Goal: Information Seeking & Learning: Learn about a topic

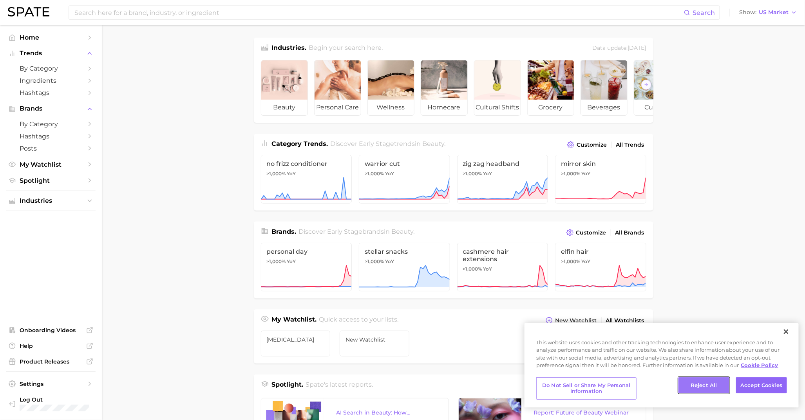
click at [704, 388] on button "Reject All" at bounding box center [703, 385] width 51 height 16
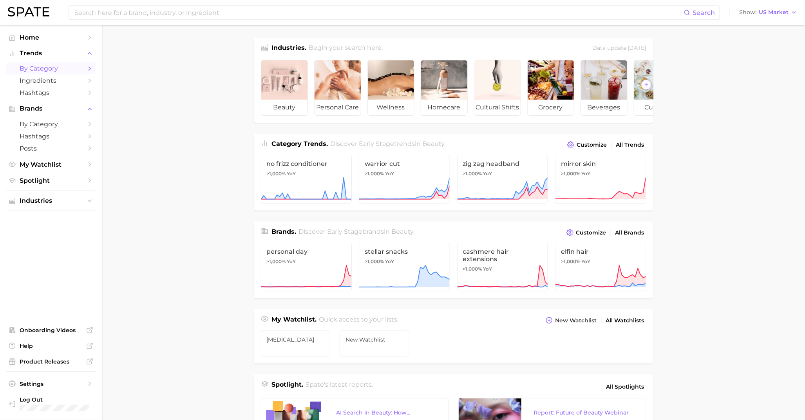
click at [54, 69] on span "by Category" at bounding box center [51, 68] width 63 height 7
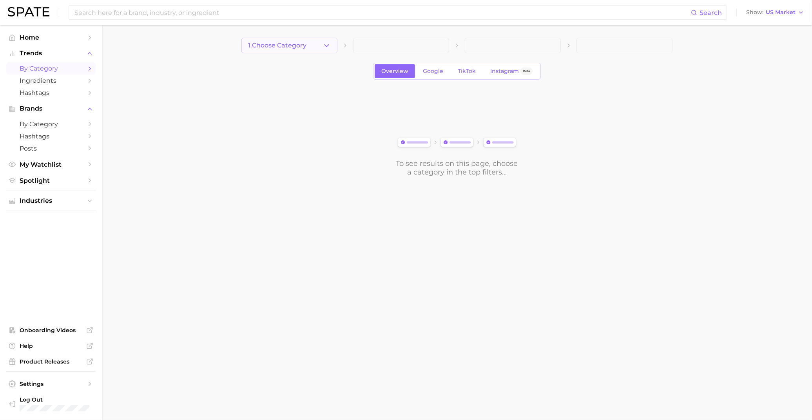
click at [302, 45] on span "1. Choose Category" at bounding box center [277, 45] width 58 height 7
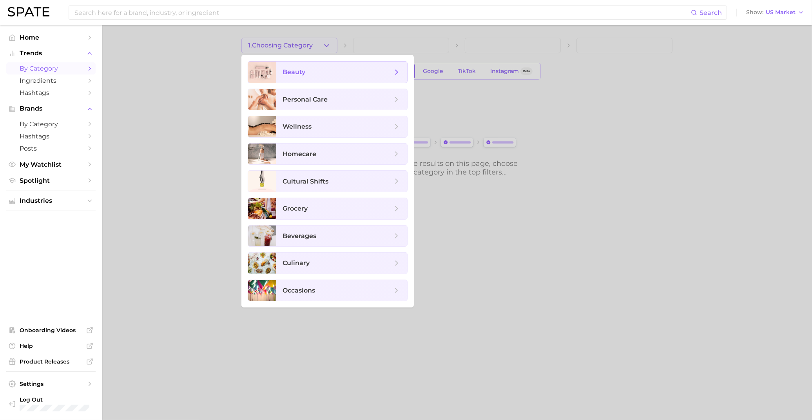
click at [301, 68] on span "beauty" at bounding box center [337, 72] width 110 height 9
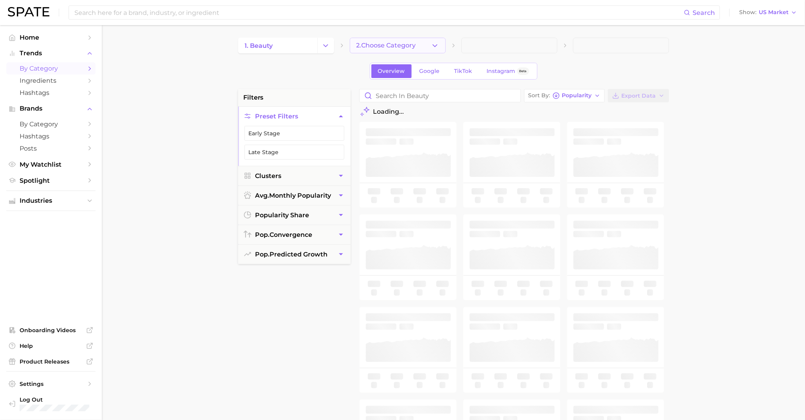
click at [393, 45] on span "2. Choose Category" at bounding box center [386, 45] width 60 height 7
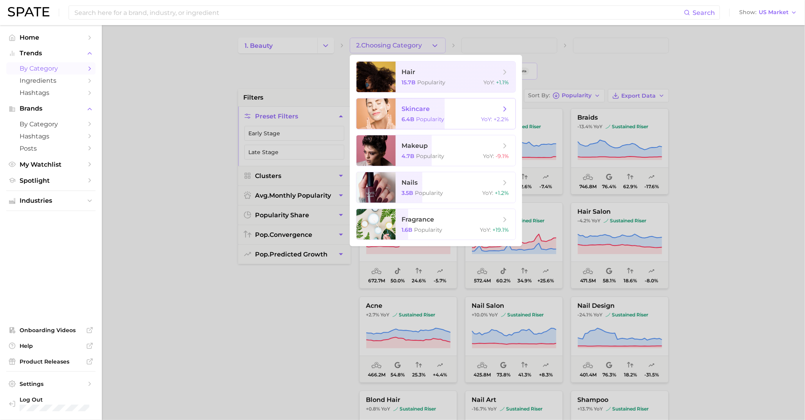
click at [453, 107] on span "skincare" at bounding box center [451, 109] width 99 height 9
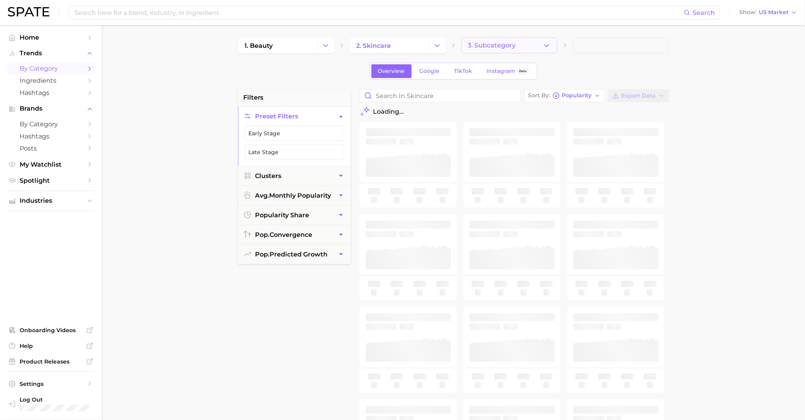
click at [499, 43] on span "3. Subcategory" at bounding box center [492, 45] width 48 height 7
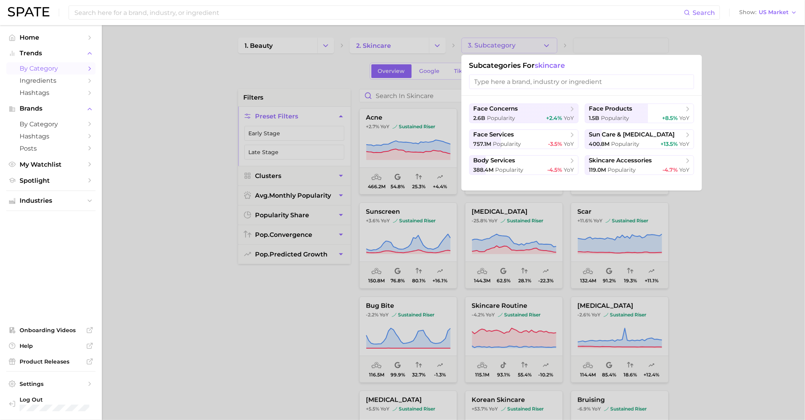
click at [544, 85] on input "search" at bounding box center [581, 81] width 225 height 14
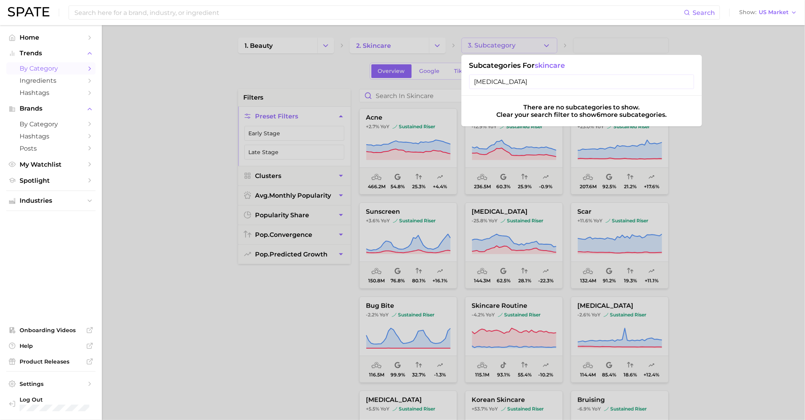
type input "[MEDICAL_DATA]"
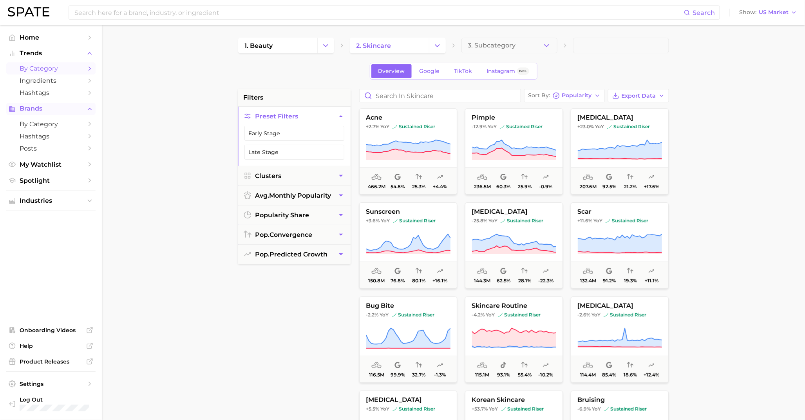
click at [62, 106] on button "Brands" at bounding box center [50, 109] width 89 height 12
click at [53, 121] on link "by Category" at bounding box center [50, 124] width 89 height 12
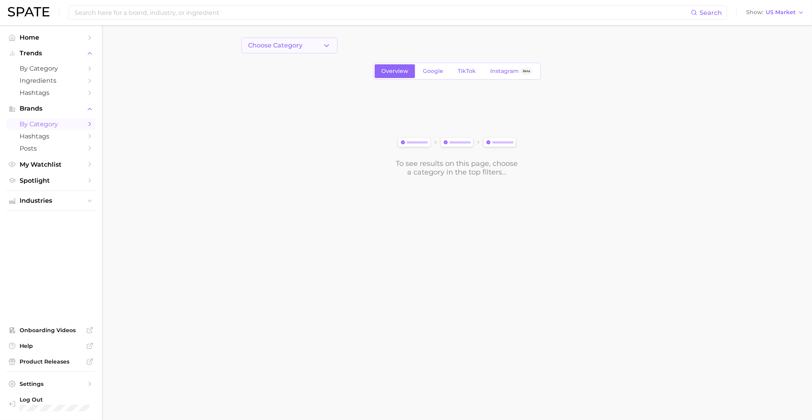
click at [278, 40] on button "Choose Category" at bounding box center [289, 46] width 96 height 16
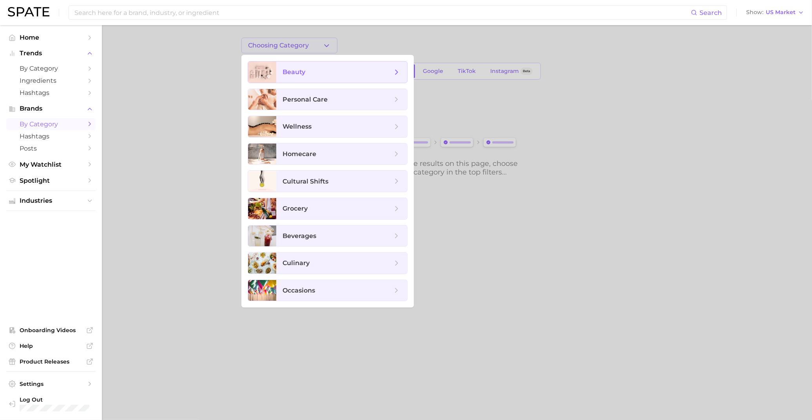
click at [310, 78] on span "beauty" at bounding box center [341, 71] width 131 height 21
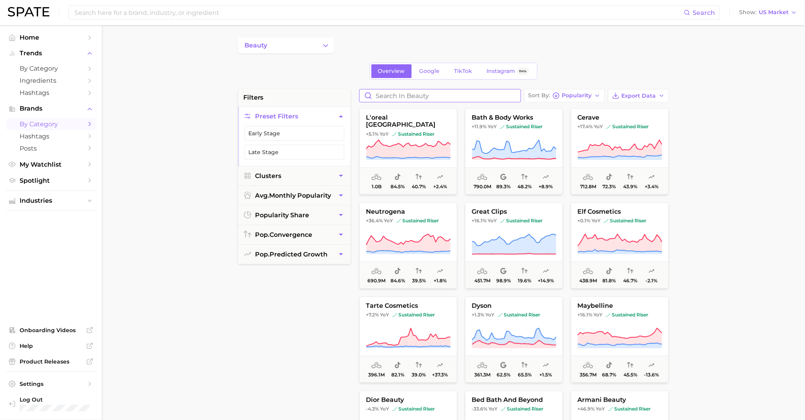
click at [418, 100] on input "Search in beauty" at bounding box center [440, 95] width 161 height 13
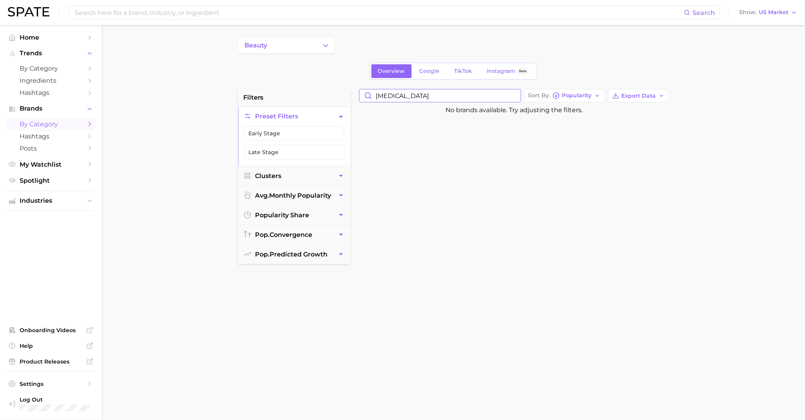
type input "[MEDICAL_DATA]"
click at [63, 84] on span "Ingredients" at bounding box center [51, 80] width 63 height 7
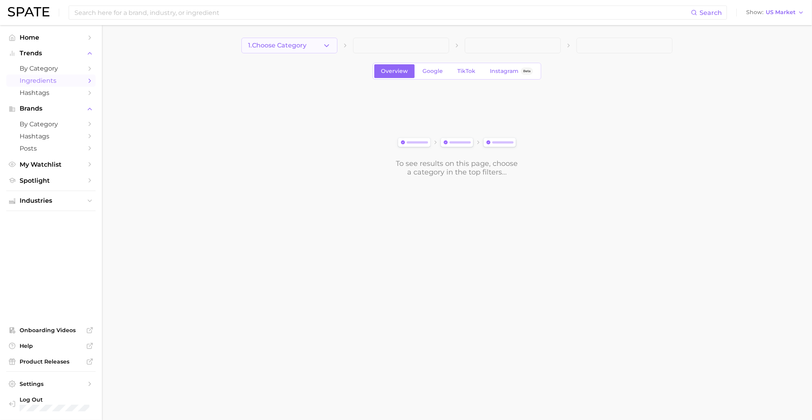
click at [298, 47] on span "1. Choose Category" at bounding box center [277, 45] width 58 height 7
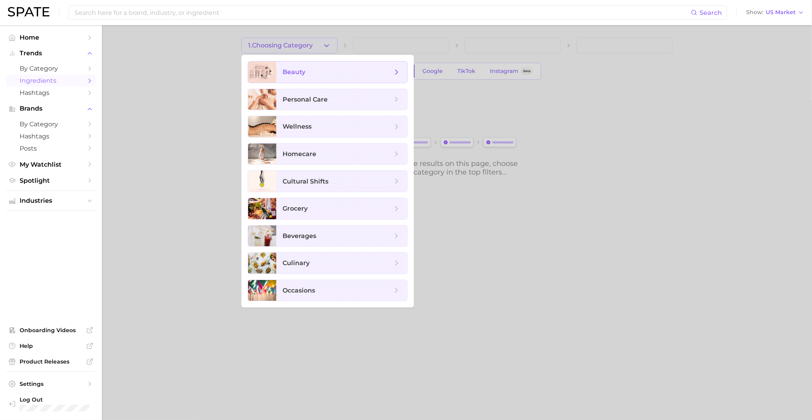
click at [294, 69] on span "beauty" at bounding box center [293, 71] width 23 height 7
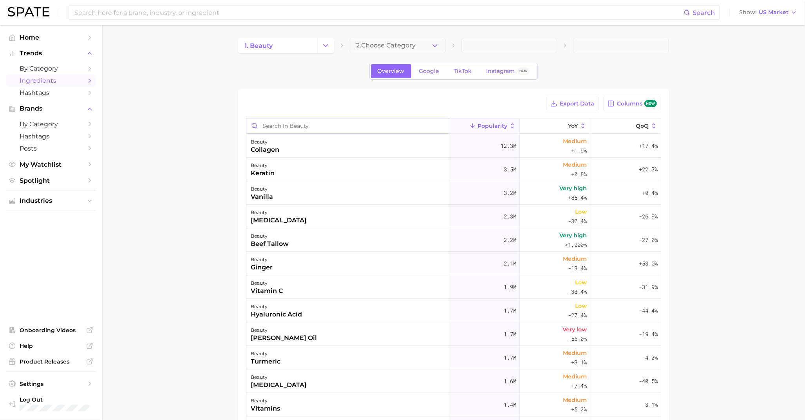
click at [298, 128] on input "Search in beauty" at bounding box center [347, 125] width 203 height 15
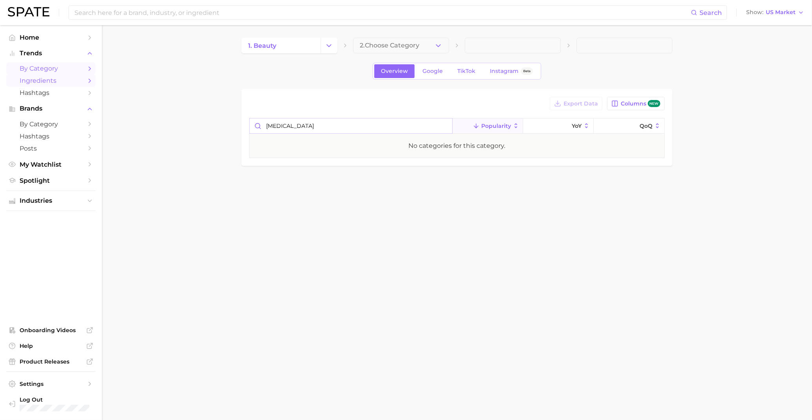
type input "[MEDICAL_DATA]"
click at [56, 67] on span "by Category" at bounding box center [51, 68] width 63 height 7
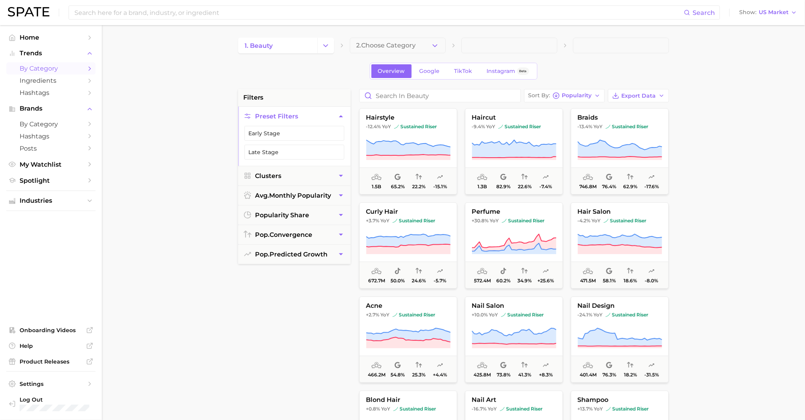
click at [403, 42] on span "2. Choose Category" at bounding box center [386, 45] width 60 height 7
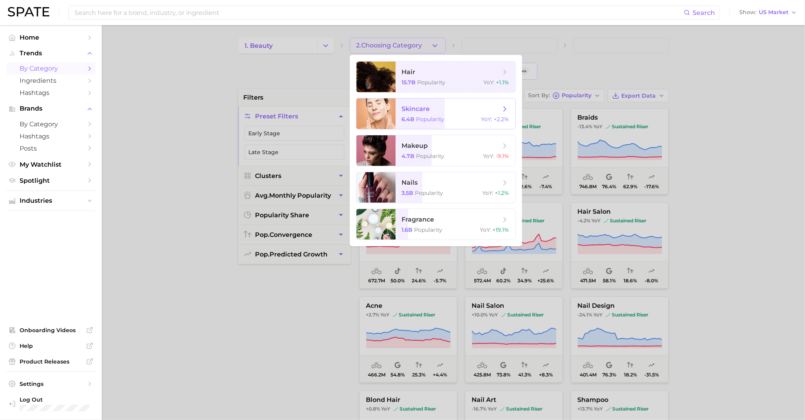
click at [425, 106] on span "skincare" at bounding box center [416, 108] width 28 height 7
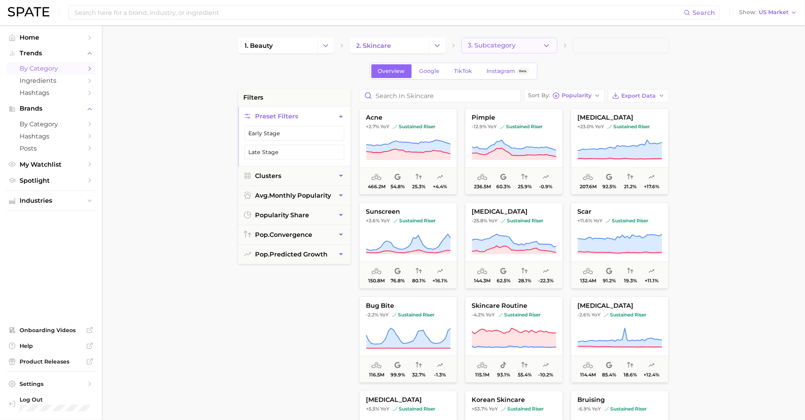
click at [494, 49] on button "3. Subcategory" at bounding box center [509, 46] width 96 height 16
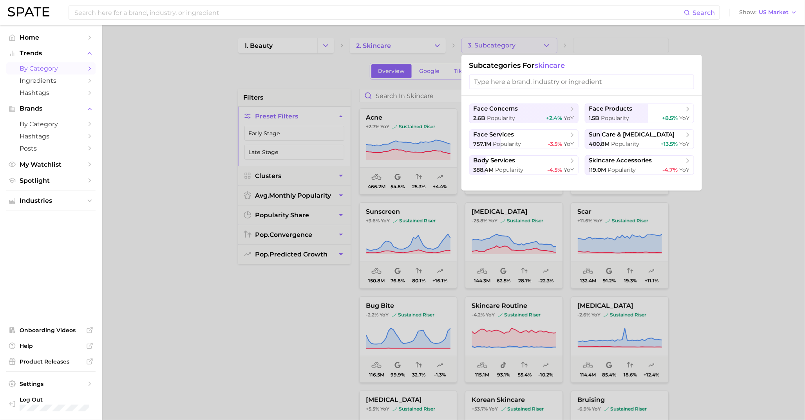
click at [498, 80] on input "search" at bounding box center [581, 81] width 225 height 14
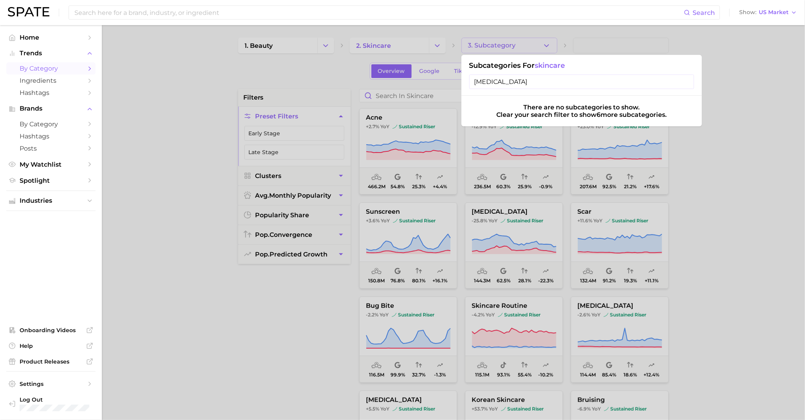
type input "[MEDICAL_DATA]"
click at [683, 81] on input "[MEDICAL_DATA]" at bounding box center [581, 81] width 225 height 14
click at [687, 80] on input "[MEDICAL_DATA]" at bounding box center [581, 81] width 225 height 14
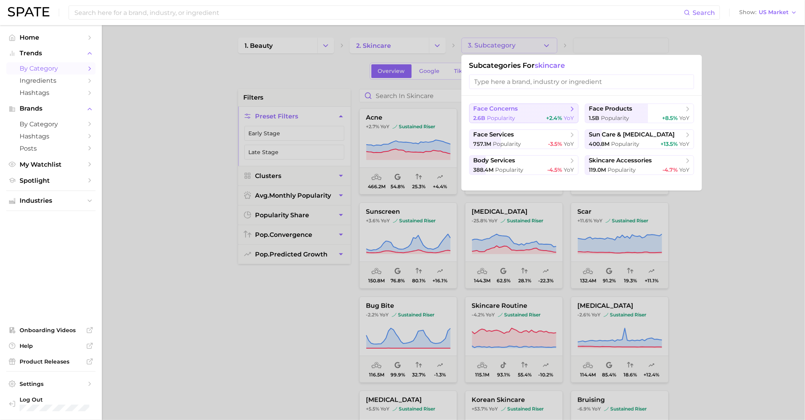
click at [513, 110] on span "face concerns" at bounding box center [496, 108] width 45 height 7
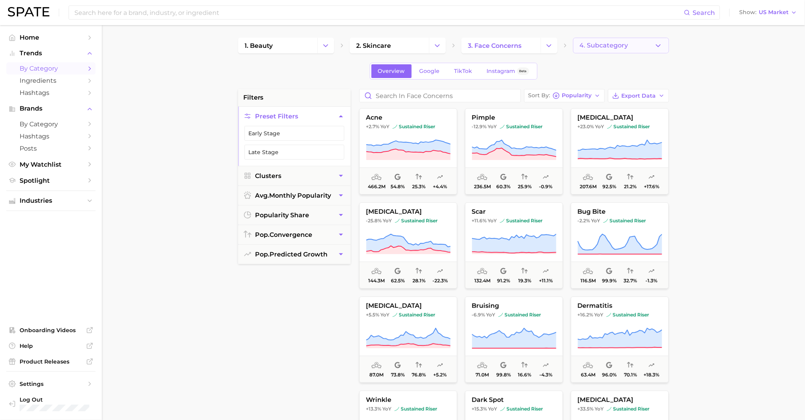
click at [604, 44] on span "4. Subcategory" at bounding box center [604, 45] width 49 height 7
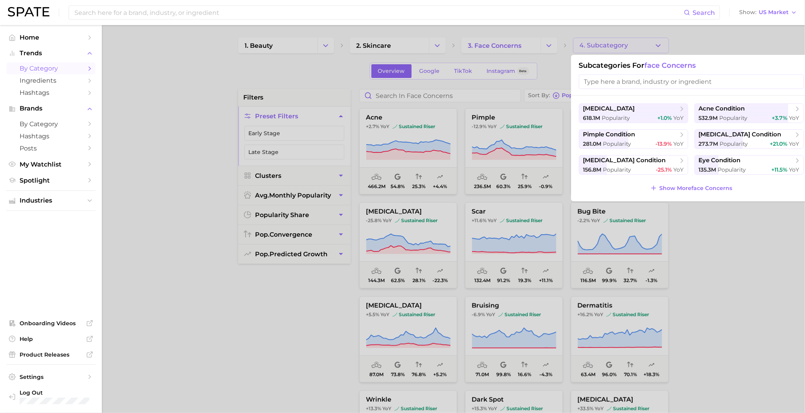
click at [609, 77] on input "search" at bounding box center [691, 81] width 225 height 14
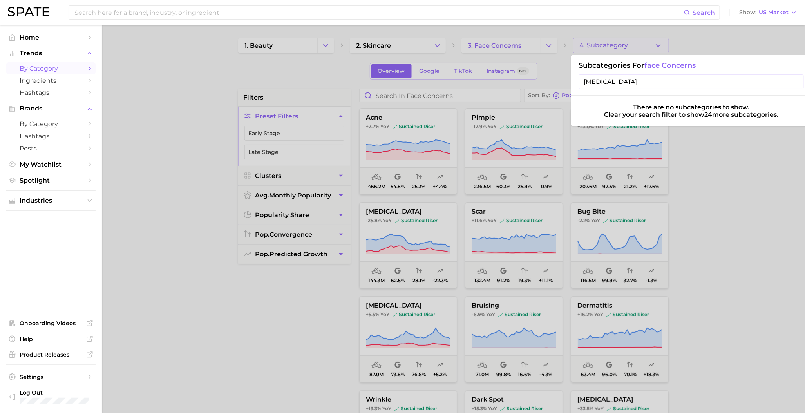
drag, startPoint x: 552, startPoint y: 75, endPoint x: 504, endPoint y: 72, distance: 47.5
click at [573, 53] on div "4. Subcategory Subcategories for face concerns [MEDICAL_DATA] There are no subc…" at bounding box center [621, 46] width 96 height 16
type input "[MEDICAL_DATA] [MEDICAL_DATA]"
click at [794, 81] on input "[MEDICAL_DATA] [MEDICAL_DATA]" at bounding box center [691, 81] width 225 height 14
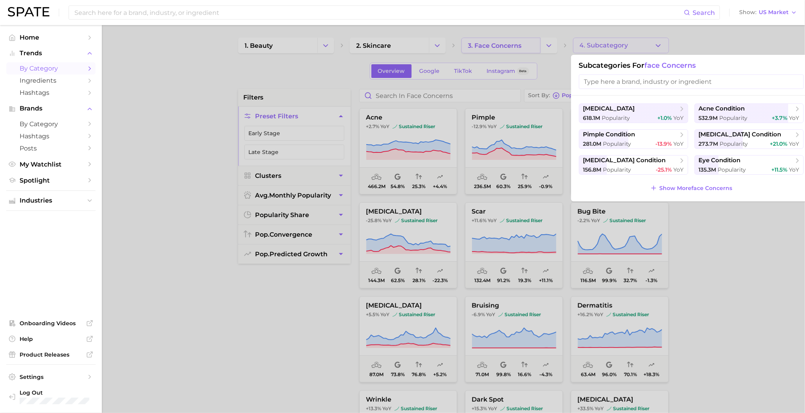
click at [531, 48] on div at bounding box center [402, 206] width 805 height 413
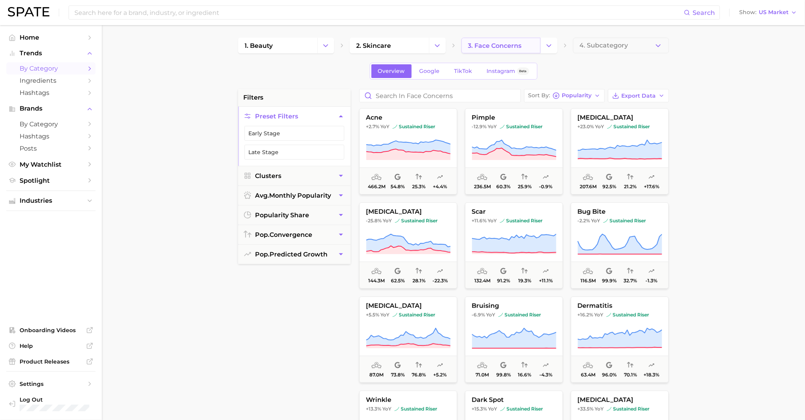
click at [535, 45] on link "3. face concerns" at bounding box center [500, 46] width 79 height 16
click at [81, 91] on span "Hashtags" at bounding box center [51, 92] width 63 height 7
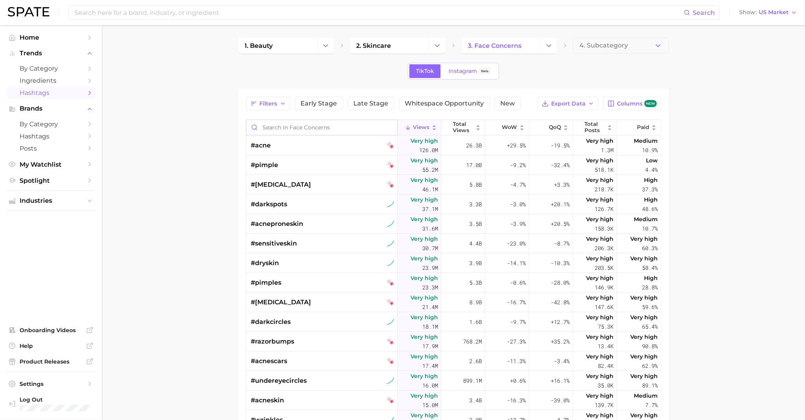
click at [302, 126] on input "Search in face concerns" at bounding box center [321, 127] width 151 height 15
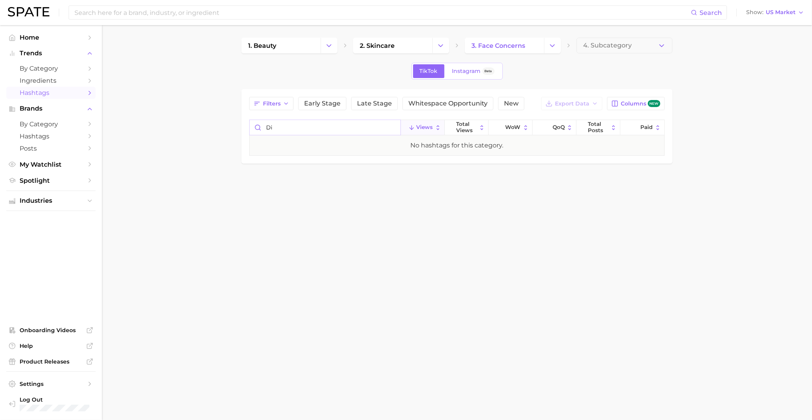
type input "d"
click at [304, 125] on input "[MEDICAL_DATA]" at bounding box center [325, 127] width 151 height 15
type input "[MEDICAL_DATA] acne"
click at [323, 119] on div "Filters Early Stage Late Stage Whitespace Opportunity New Export Data Columns n…" at bounding box center [456, 126] width 415 height 59
drag, startPoint x: 314, startPoint y: 130, endPoint x: 212, endPoint y: 96, distance: 107.6
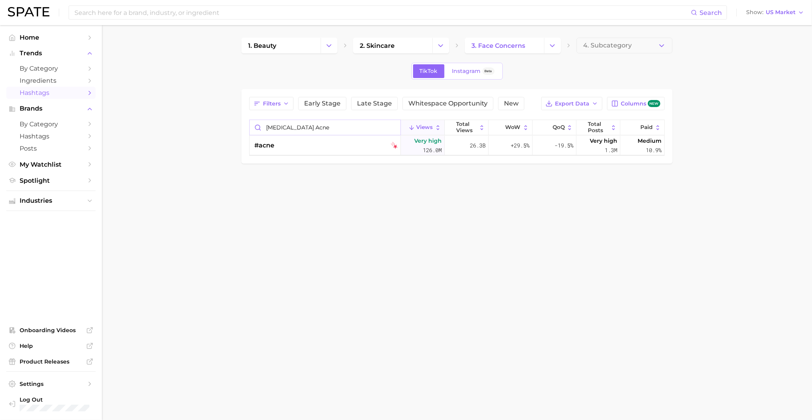
click at [212, 96] on main "1. beauty 2. skincare 3. face concerns 4. Subcategory TikTok Instagram Beta Fil…" at bounding box center [457, 113] width 710 height 177
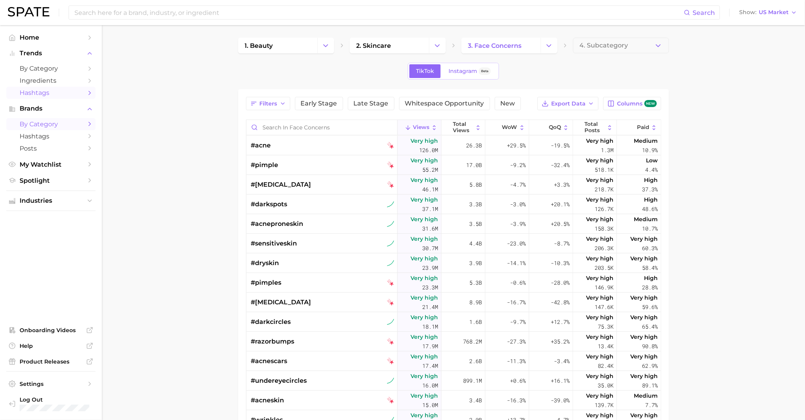
click at [50, 123] on span "by Category" at bounding box center [51, 123] width 63 height 7
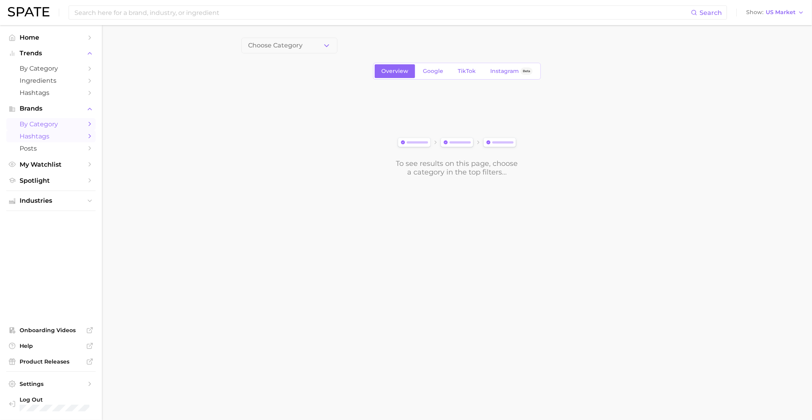
click at [49, 132] on link "Hashtags" at bounding box center [50, 136] width 89 height 12
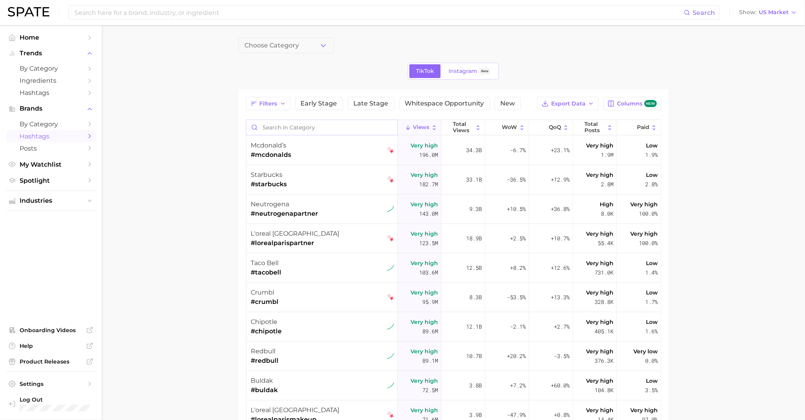
click at [334, 126] on input "Search in category" at bounding box center [321, 127] width 151 height 15
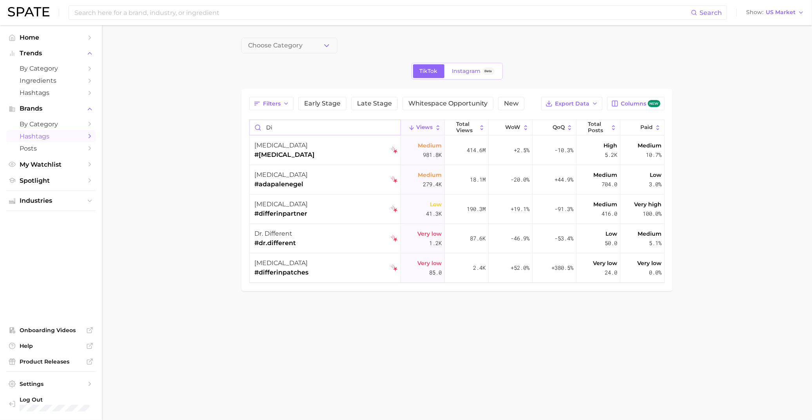
type input "d"
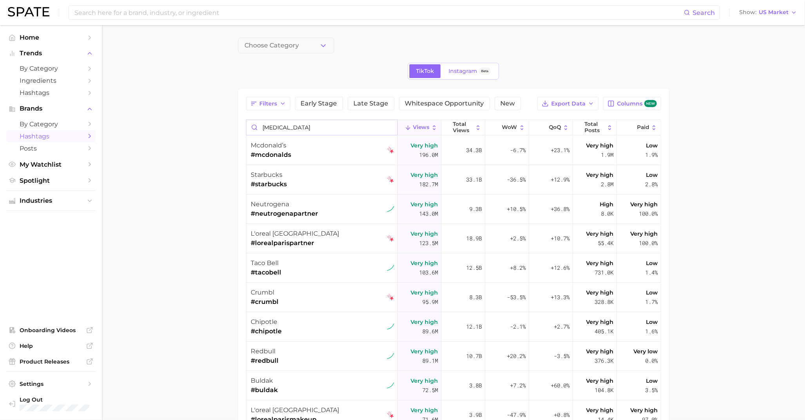
type input "[MEDICAL_DATA]"
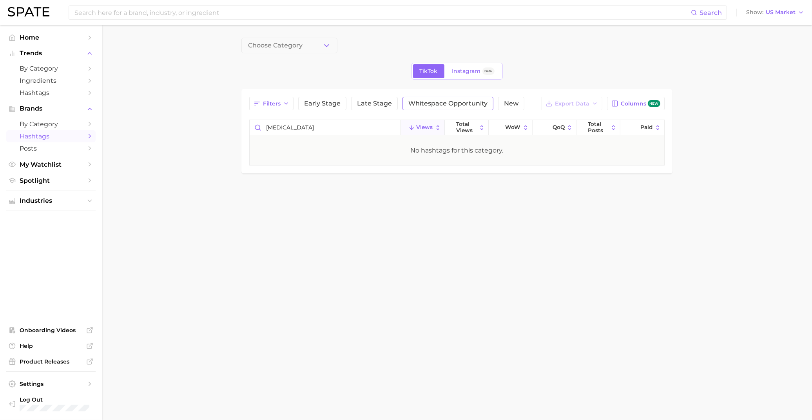
click at [419, 103] on span "Whitespace Opportunity" at bounding box center [447, 103] width 79 height 6
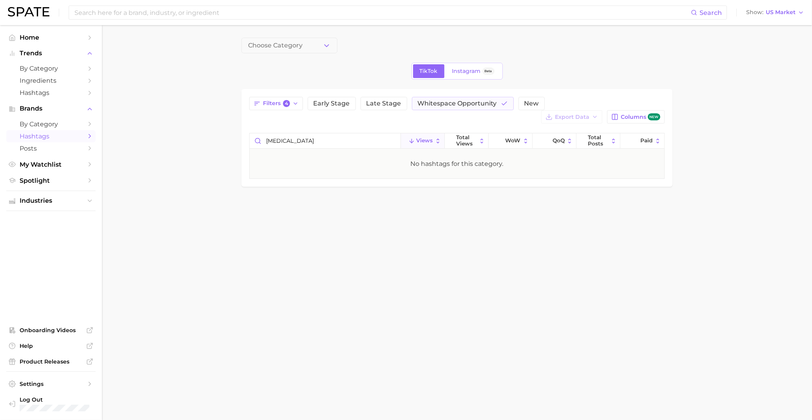
click at [317, 151] on div "No hashtags for this category." at bounding box center [457, 163] width 414 height 29
click at [322, 145] on input "[MEDICAL_DATA]" at bounding box center [325, 140] width 151 height 15
click at [423, 101] on span "Whitespace Opportunity" at bounding box center [457, 103] width 79 height 6
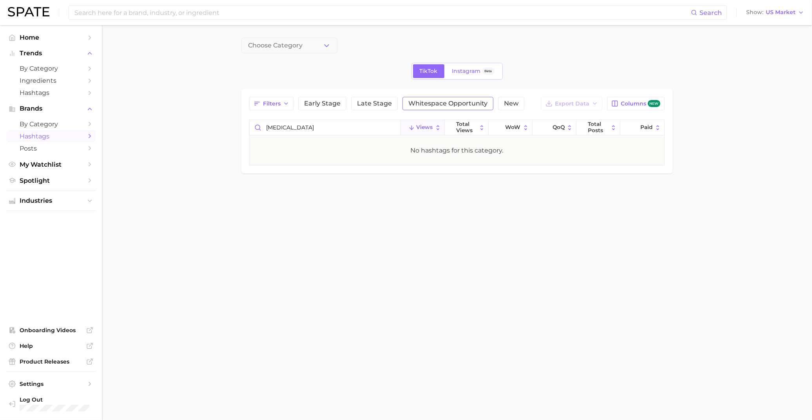
click at [435, 103] on span "Whitespace Opportunity" at bounding box center [447, 103] width 79 height 6
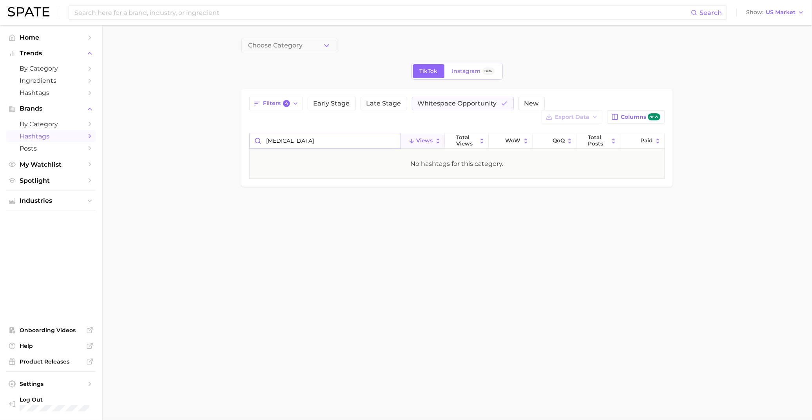
drag, startPoint x: 332, startPoint y: 141, endPoint x: 158, endPoint y: 119, distance: 174.9
click at [165, 119] on main "Choose Category TikTok Instagram Beta Filters 4 Early Stage Late Stage Whitespa…" at bounding box center [457, 125] width 710 height 201
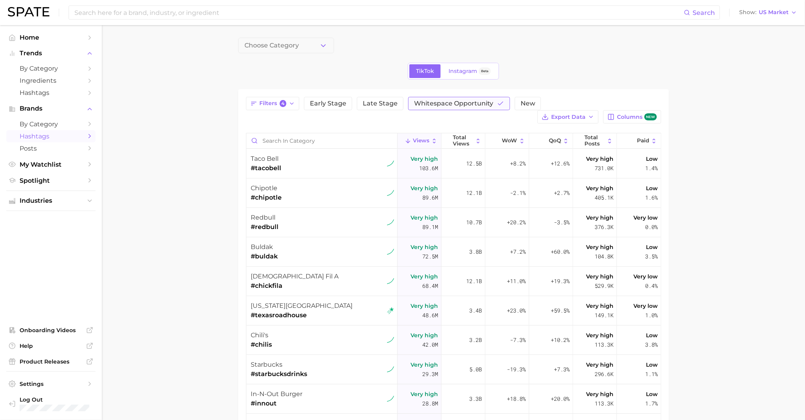
click at [450, 105] on span "Whitespace Opportunity" at bounding box center [453, 103] width 79 height 6
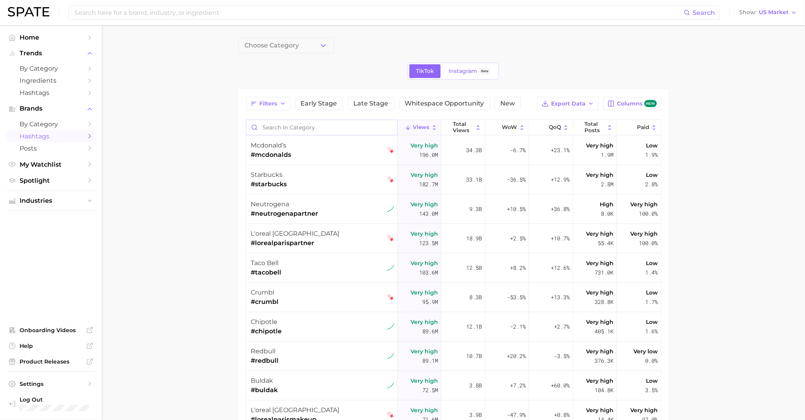
click at [298, 129] on input "Search in category" at bounding box center [321, 127] width 151 height 15
type input "acne"
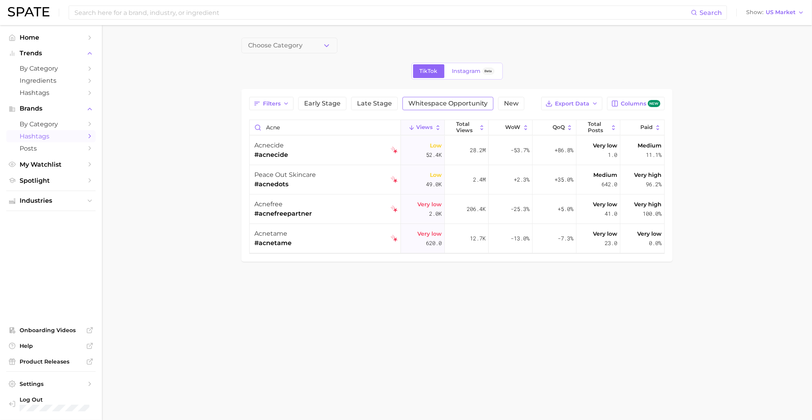
click at [452, 106] on span "Whitespace Opportunity" at bounding box center [447, 103] width 79 height 6
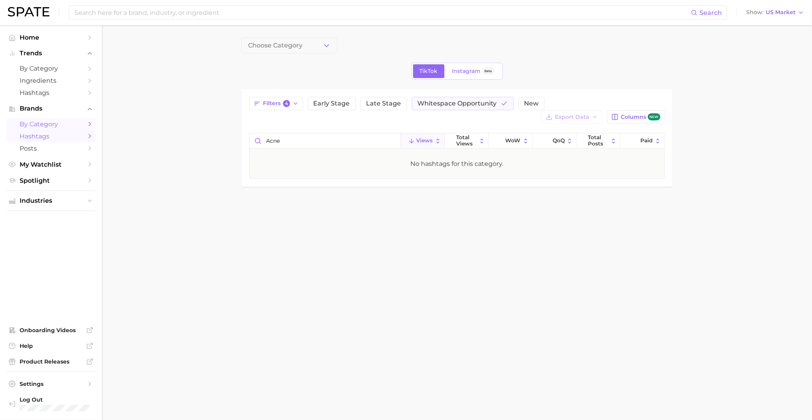
click at [52, 127] on span "by Category" at bounding box center [51, 123] width 63 height 7
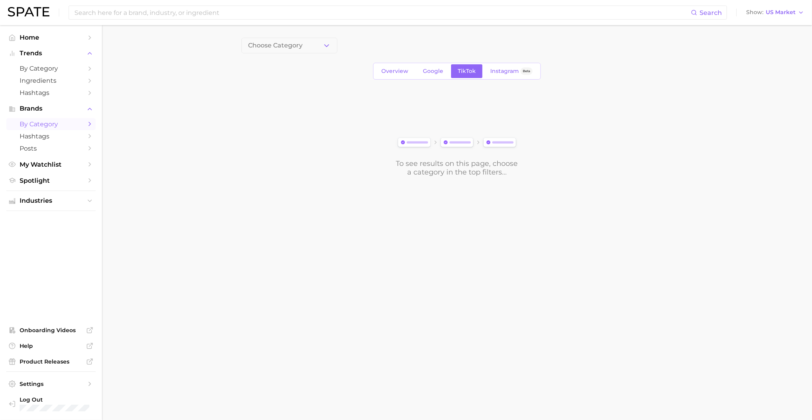
click at [52, 126] on span "by Category" at bounding box center [51, 123] width 63 height 7
click at [52, 147] on span "Posts" at bounding box center [51, 148] width 63 height 7
click at [315, 44] on button "Choose Category" at bounding box center [289, 46] width 96 height 16
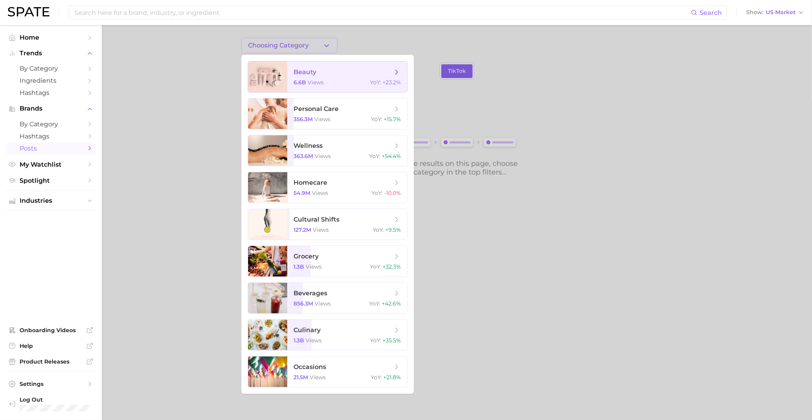
click at [315, 84] on span "views" at bounding box center [315, 82] width 16 height 7
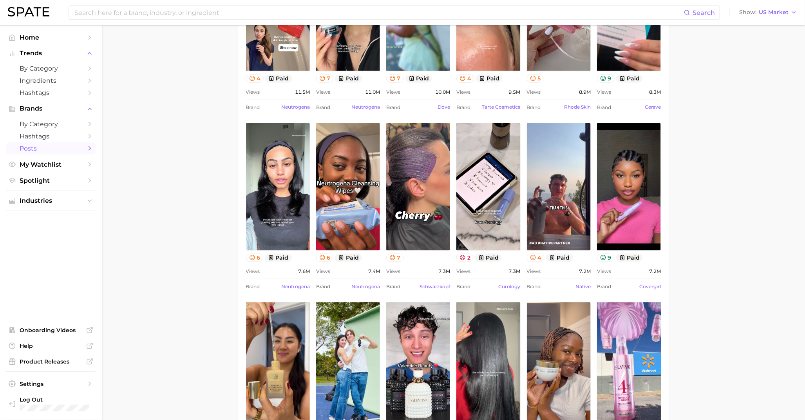
scroll to position [222, 0]
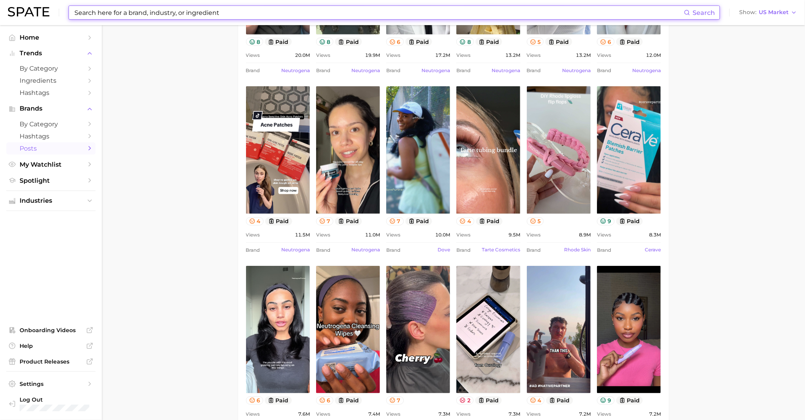
click at [139, 6] on input at bounding box center [379, 12] width 610 height 13
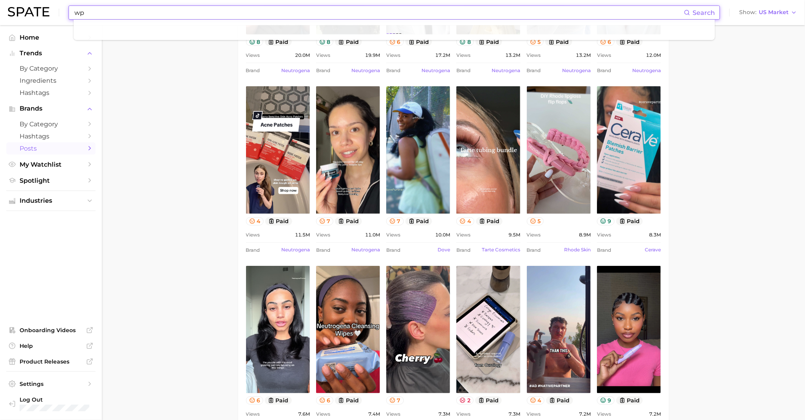
type input "w"
type input "[MEDICAL_DATA]"
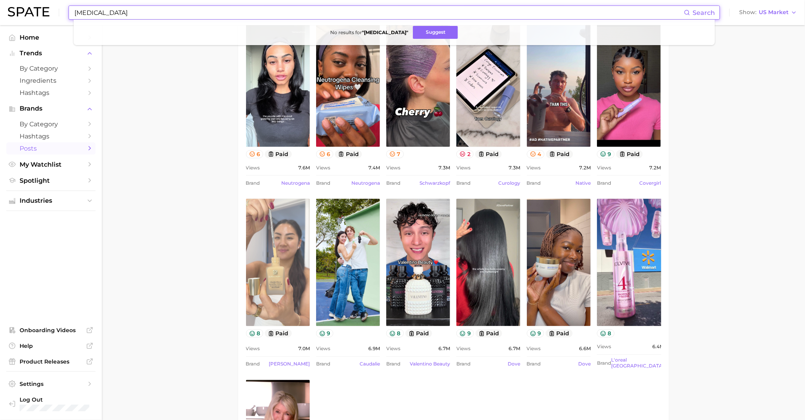
scroll to position [483, 0]
